Goal: Information Seeking & Learning: Find specific fact

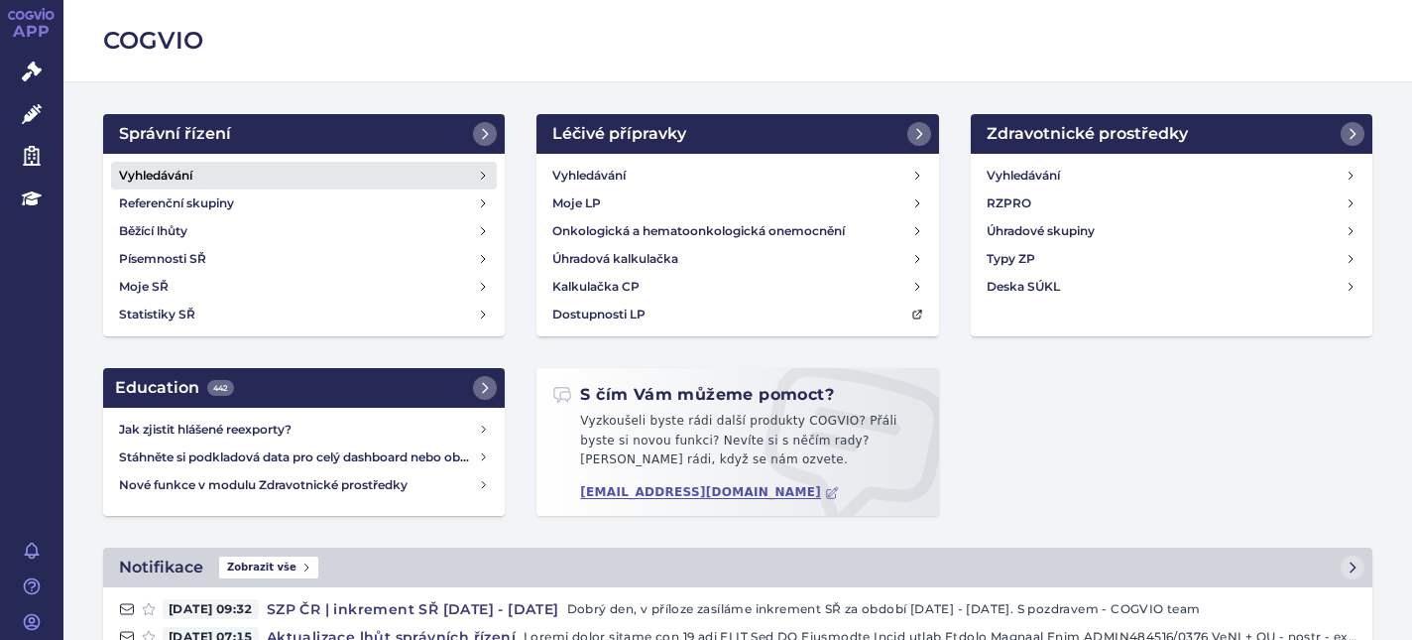
click at [191, 173] on h4 "Vyhledávání" at bounding box center [155, 176] width 73 height 20
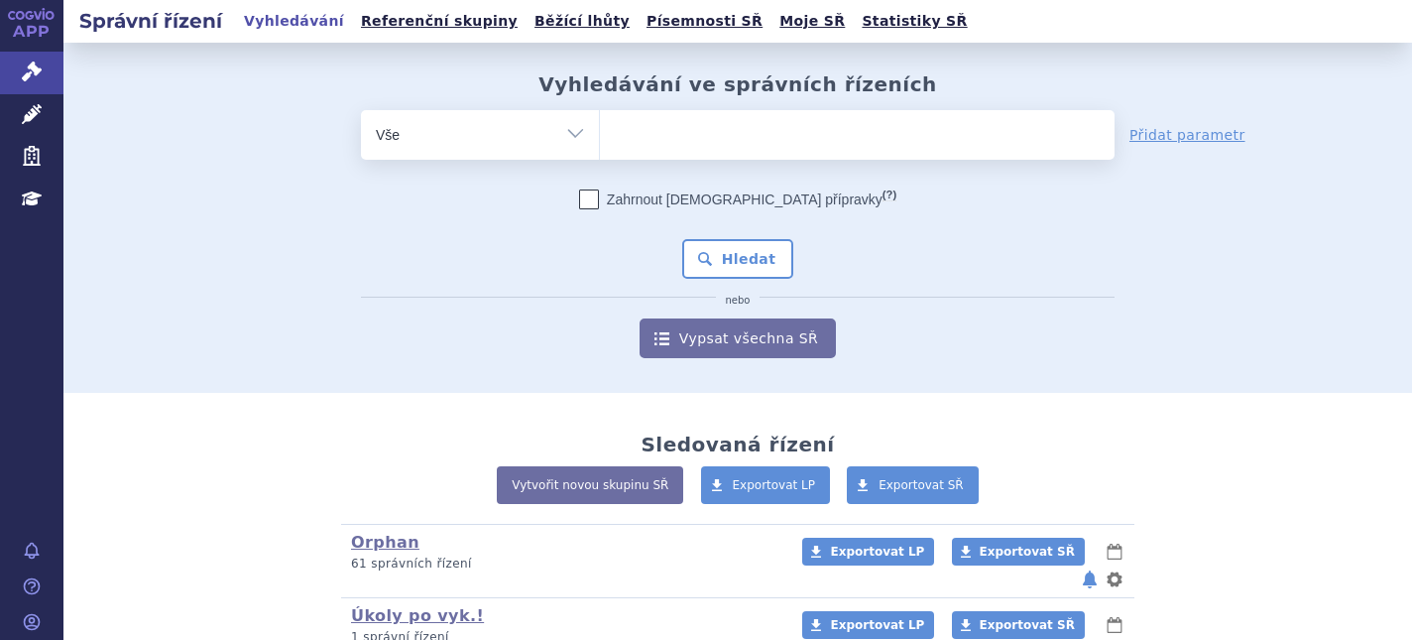
click at [655, 116] on ul at bounding box center [857, 131] width 515 height 42
click at [600, 116] on select at bounding box center [599, 134] width 1 height 50
click at [656, 128] on ul at bounding box center [857, 131] width 515 height 42
click at [600, 128] on select at bounding box center [599, 134] width 1 height 50
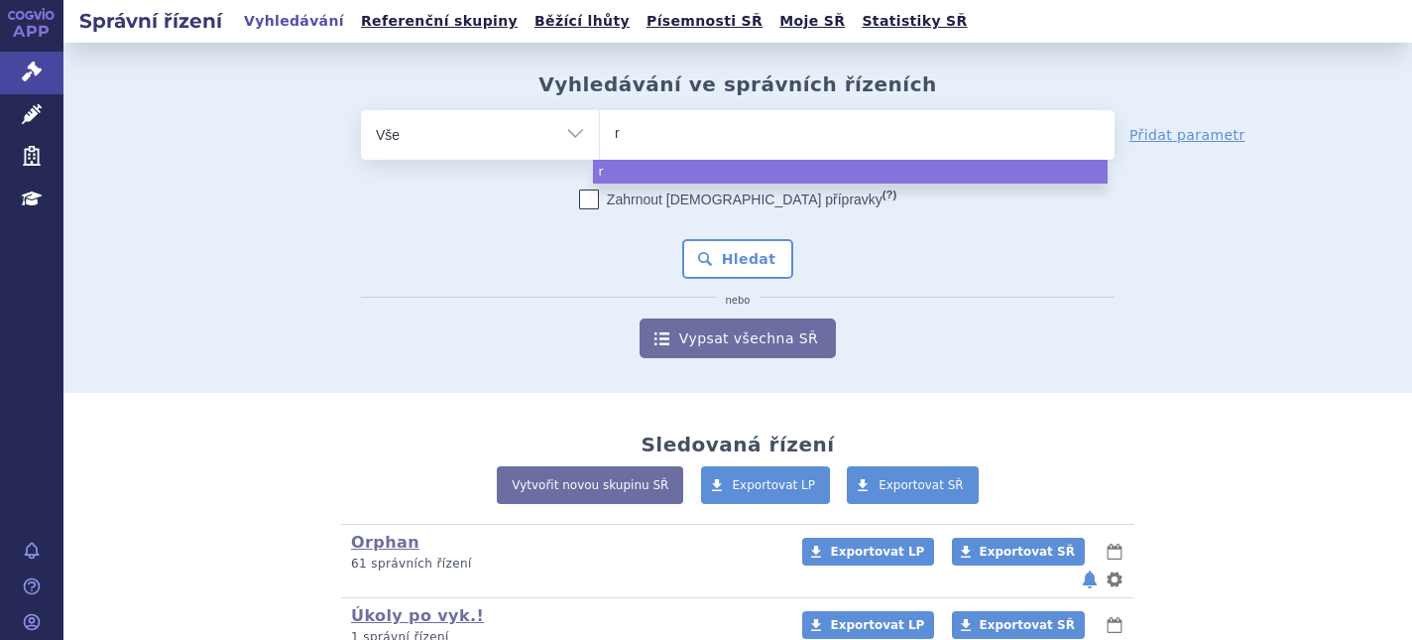
type input "ry"
type input "ryb"
type input "rybr"
type input "rybre"
type input "rybreva"
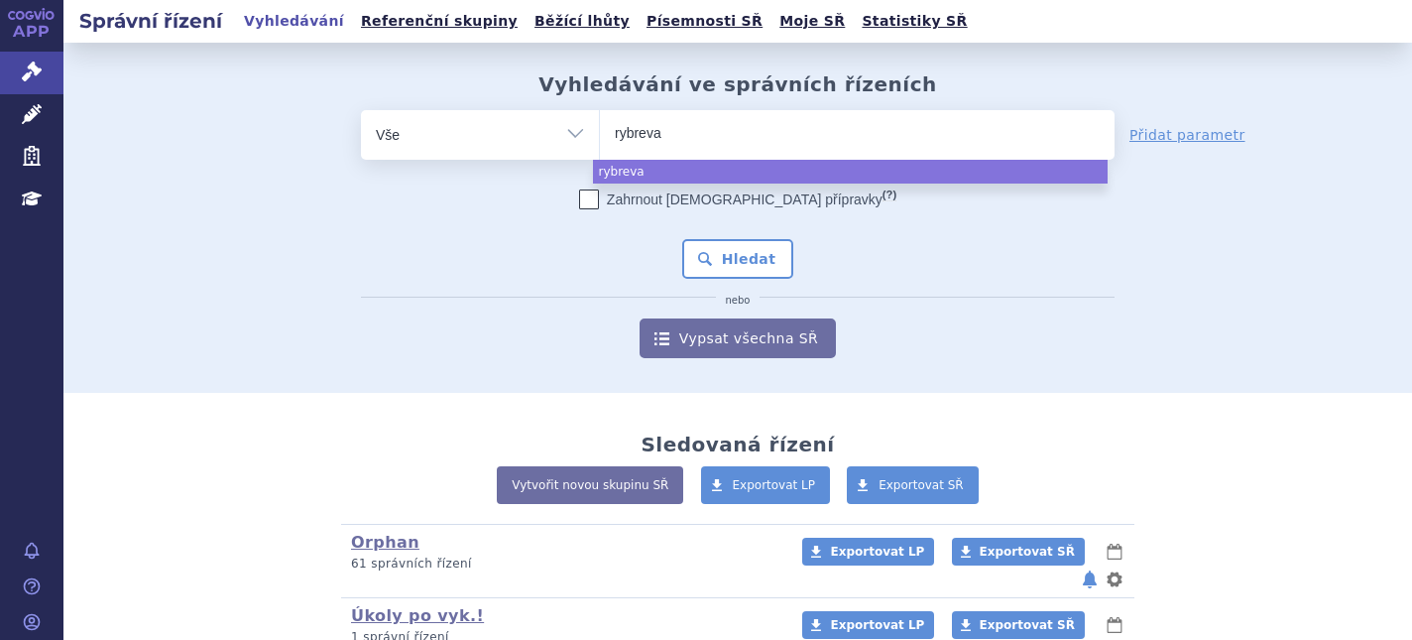
type input "rybrevan"
type input "rybrevant"
select select "rybrevant"
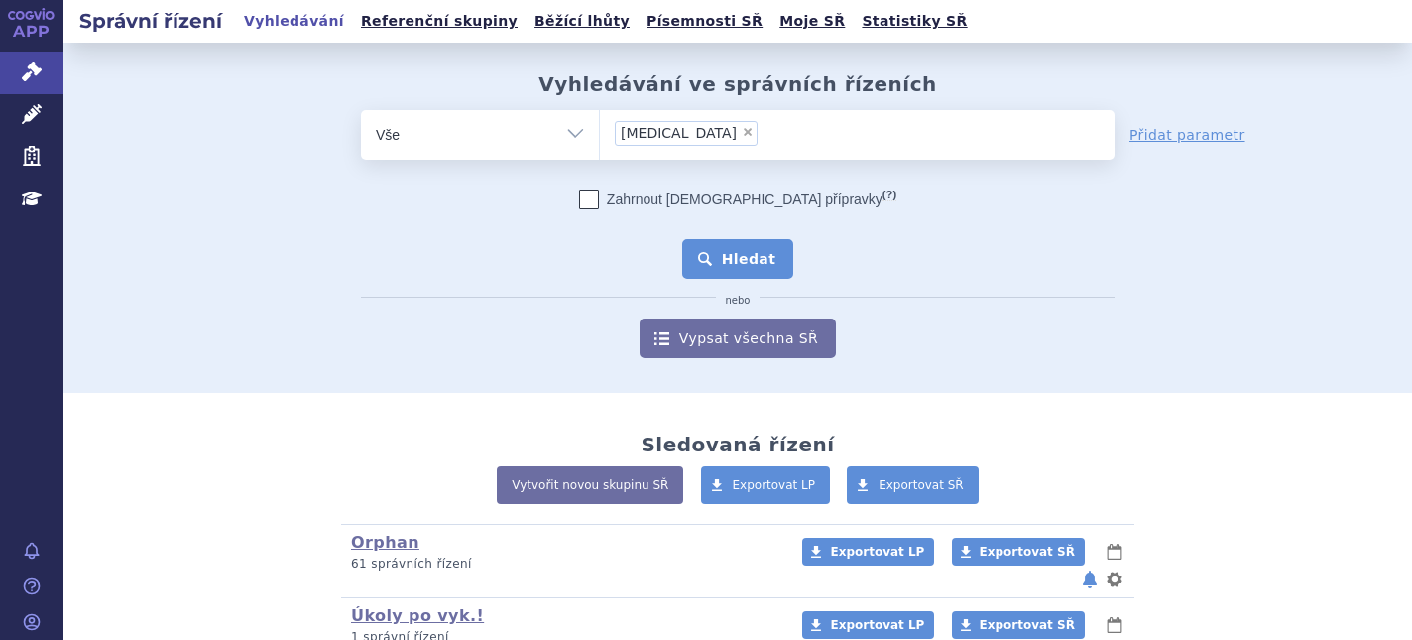
click at [741, 244] on button "Hledat" at bounding box center [738, 259] width 112 height 40
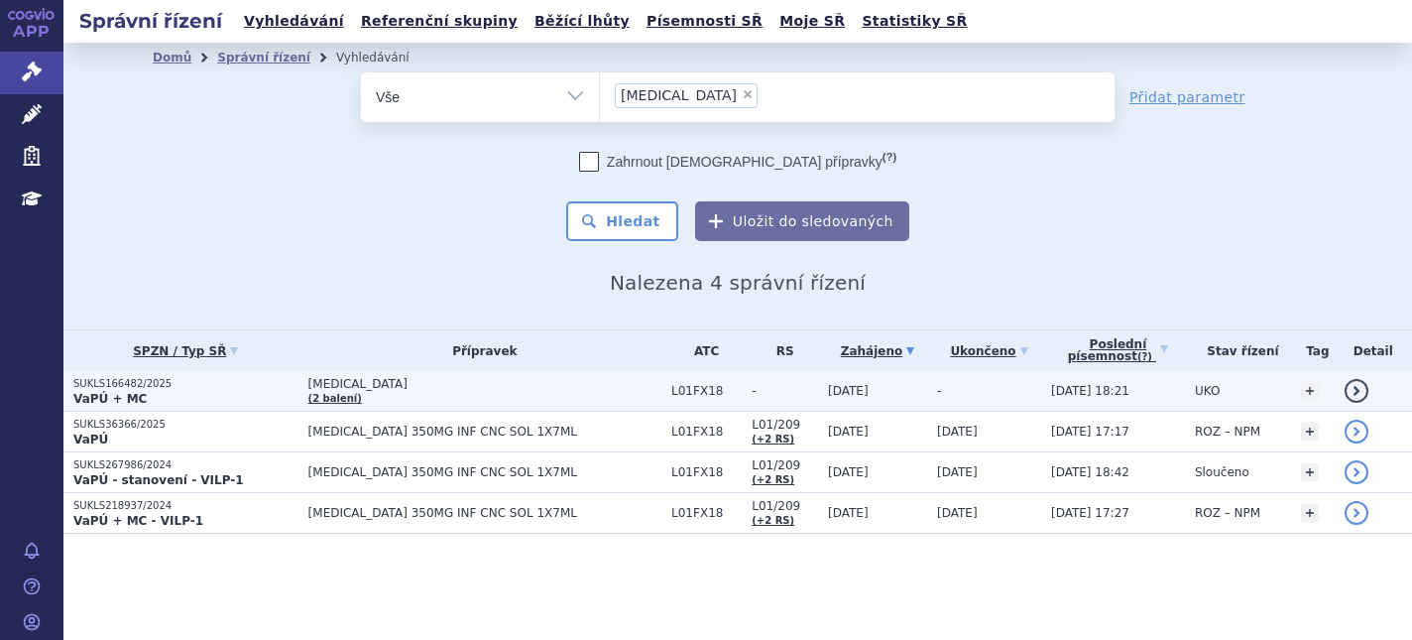
click at [277, 379] on p "SUKLS166482/2025" at bounding box center [185, 384] width 225 height 14
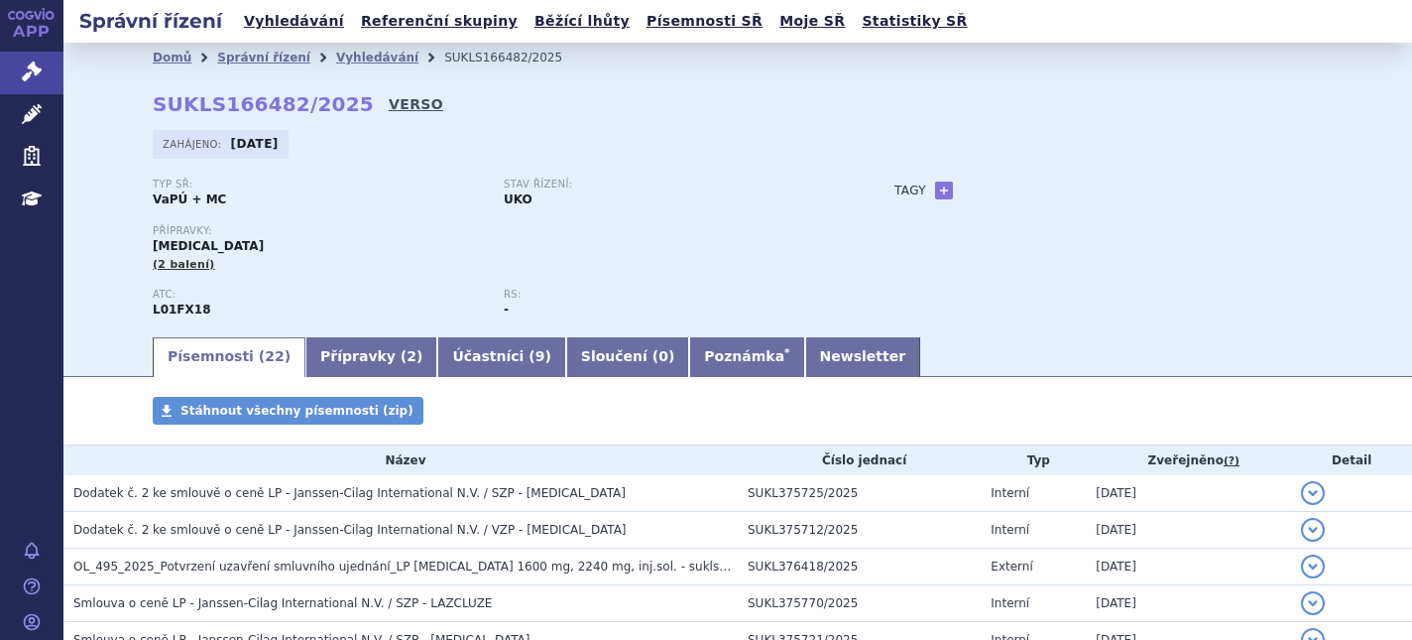
click at [389, 97] on link "VERSO" at bounding box center [416, 104] width 55 height 20
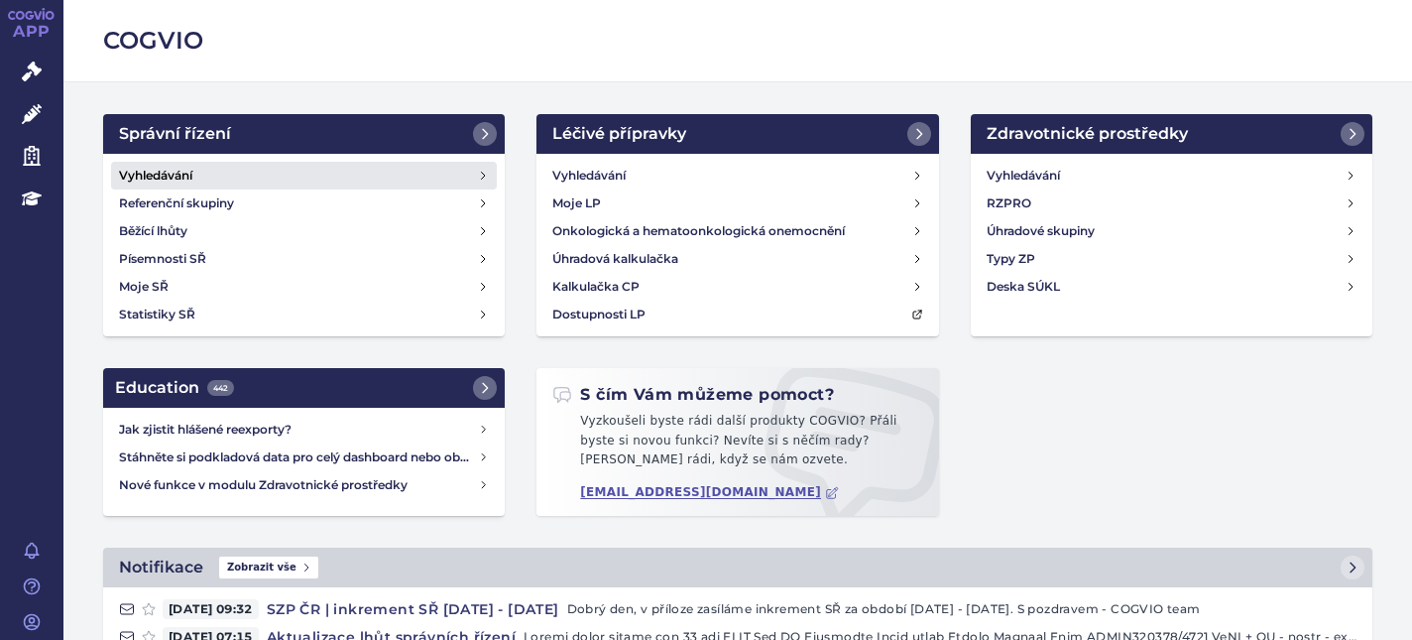
click at [185, 166] on h4 "Vyhledávání" at bounding box center [155, 176] width 73 height 20
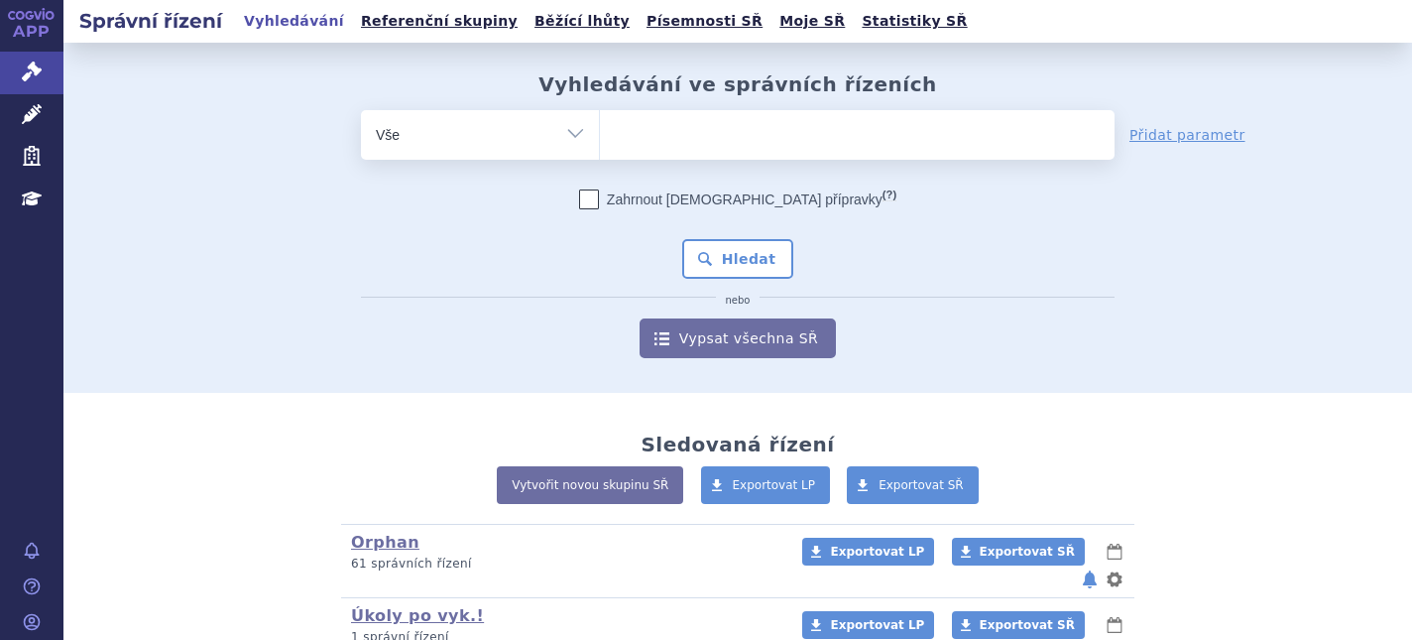
click at [642, 128] on ul at bounding box center [857, 131] width 515 height 42
click at [600, 128] on select at bounding box center [599, 134] width 1 height 50
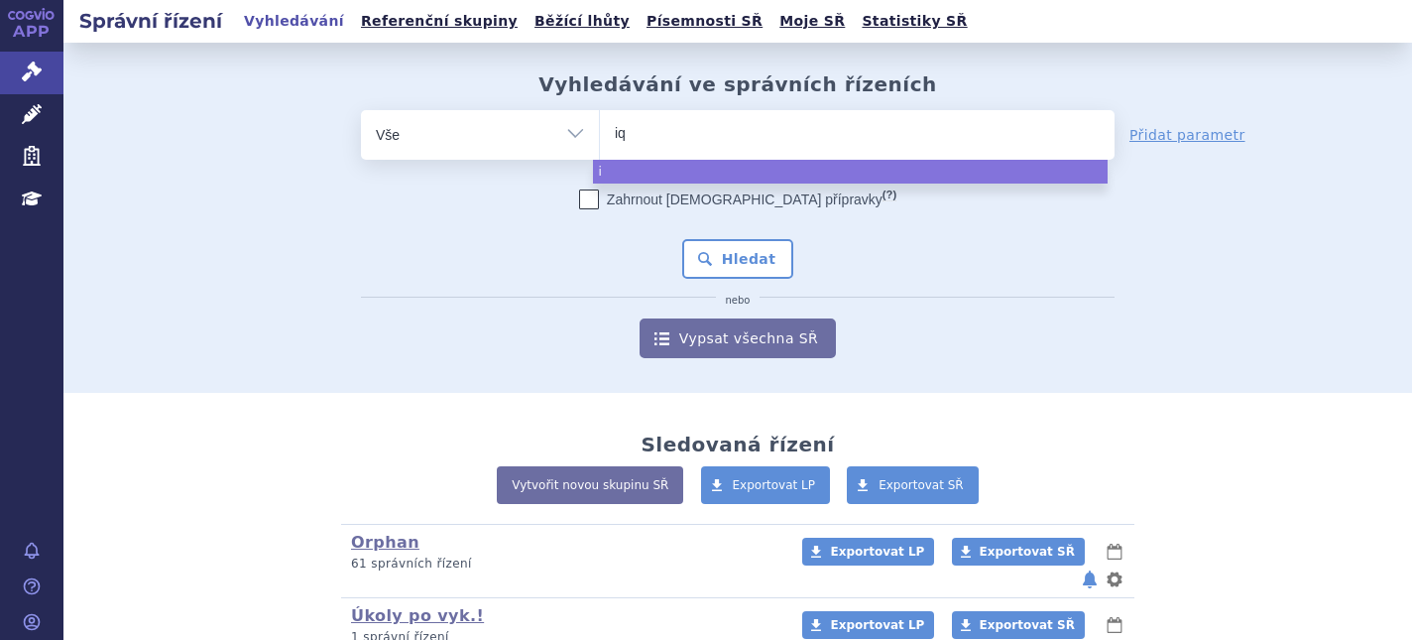
type input "iqi"
type input "iqir"
type input "iqirv"
type input "iqirvo"
select select "iqirvo"
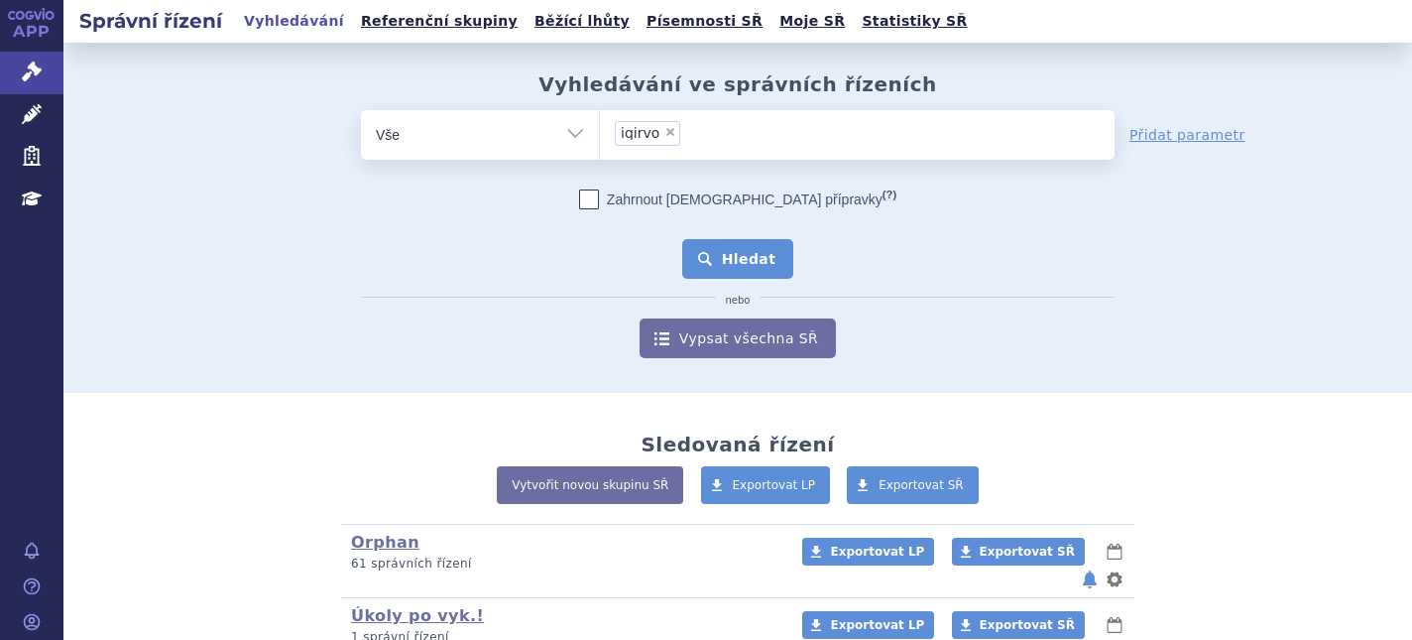
click at [711, 249] on button "Hledat" at bounding box center [738, 259] width 112 height 40
